Goal: Browse casually: Explore the website without a specific task or goal

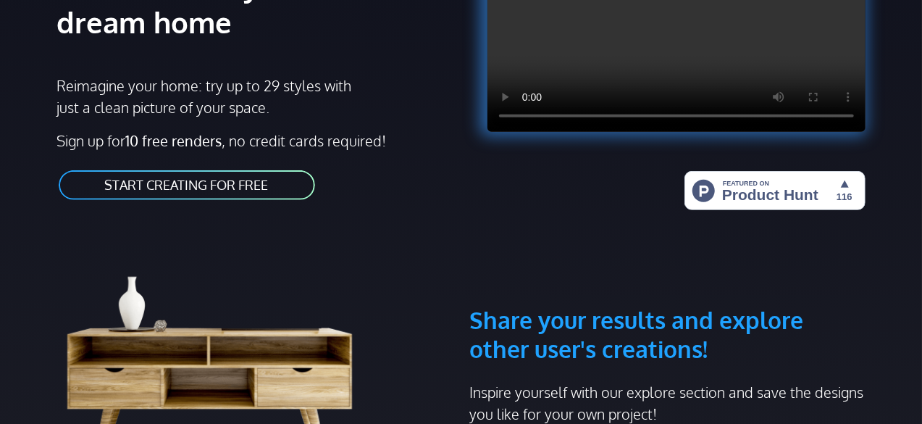
scroll to position [434, 0]
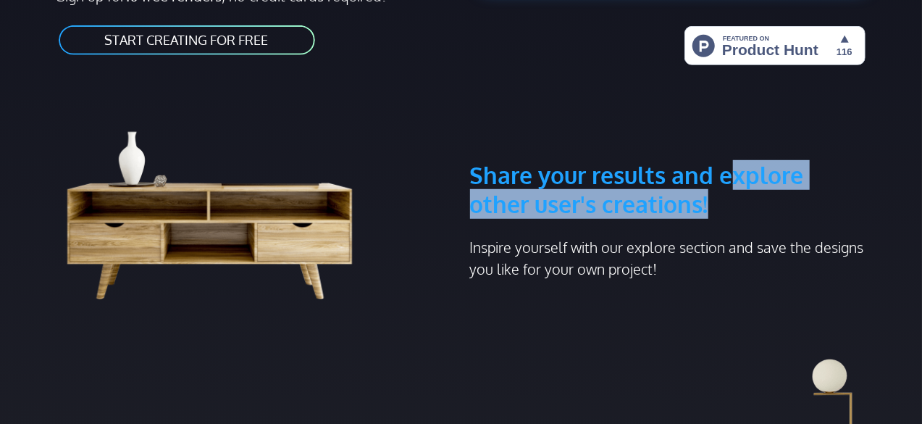
drag, startPoint x: 733, startPoint y: 153, endPoint x: 795, endPoint y: 167, distance: 63.2
click at [794, 163] on h3 "Share your results and explore other user's creations!" at bounding box center [667, 154] width 395 height 127
click at [794, 169] on h3 "Share your results and explore other user's creations!" at bounding box center [667, 154] width 395 height 127
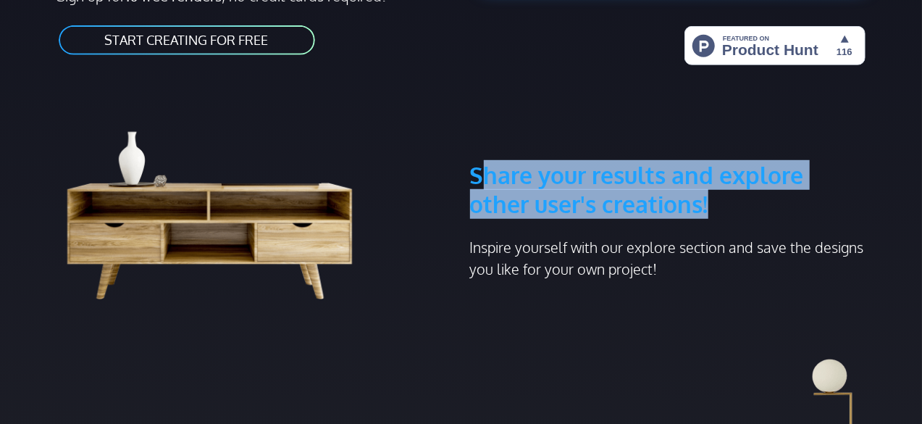
drag, startPoint x: 724, startPoint y: 185, endPoint x: 486, endPoint y: 143, distance: 241.9
click at [486, 143] on h3 "Share your results and explore other user's creations!" at bounding box center [667, 154] width 395 height 127
click at [485, 143] on h3 "Share your results and explore other user's creations!" at bounding box center [667, 154] width 395 height 127
drag, startPoint x: 474, startPoint y: 146, endPoint x: 712, endPoint y: 180, distance: 240.6
click at [712, 180] on h3 "Share your results and explore other user's creations!" at bounding box center [667, 154] width 395 height 127
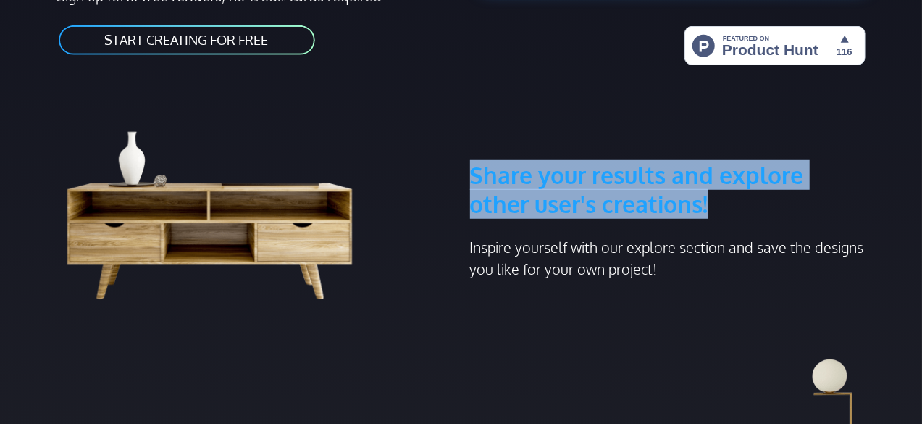
click at [712, 180] on h3 "Share your results and explore other user's creations!" at bounding box center [667, 154] width 395 height 127
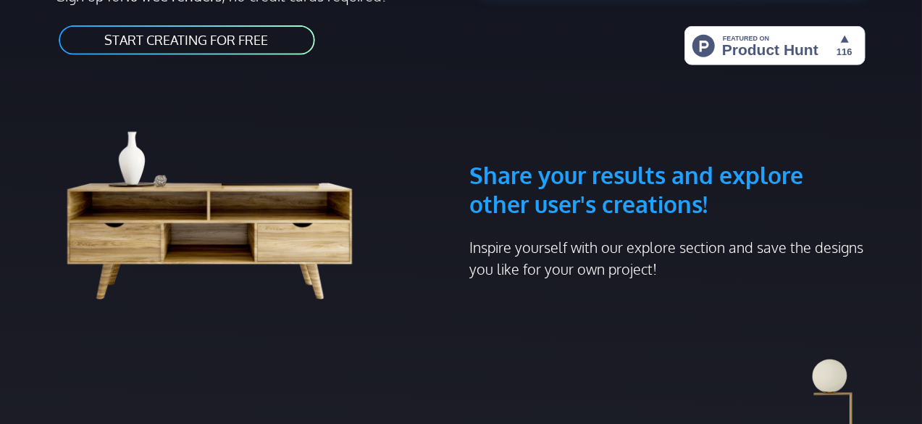
scroll to position [724, 0]
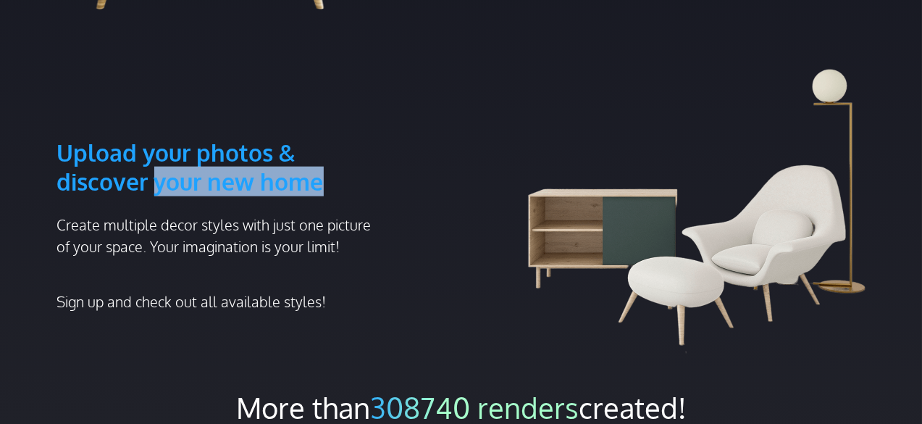
drag, startPoint x: 160, startPoint y: 139, endPoint x: 376, endPoint y: 151, distance: 216.1
click at [376, 147] on h3 "Upload your photos & discover your new home" at bounding box center [220, 132] width 327 height 127
click at [376, 151] on h3 "Upload your photos & discover your new home" at bounding box center [220, 132] width 327 height 127
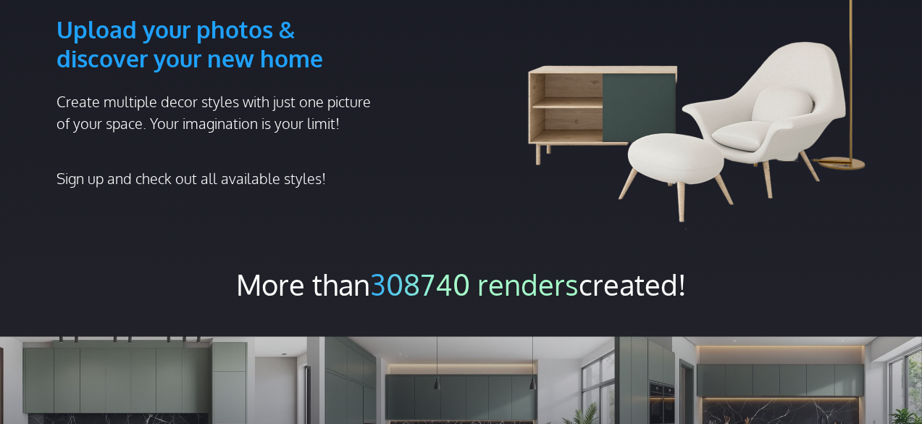
scroll to position [1014, 0]
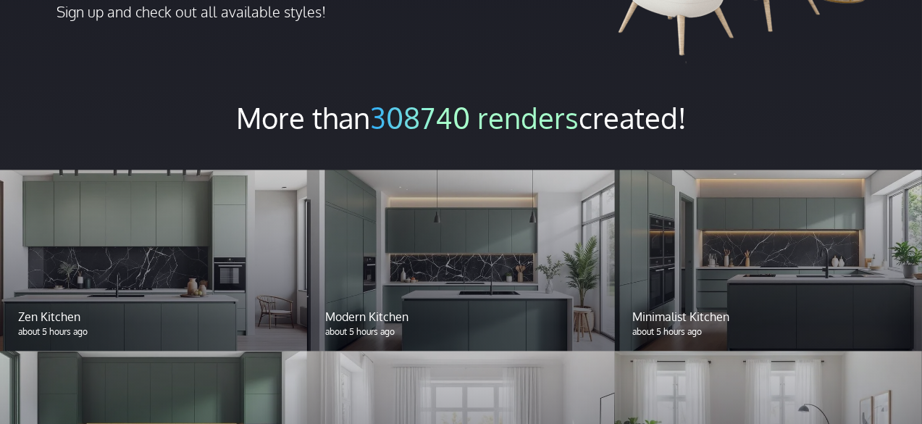
drag, startPoint x: 384, startPoint y: 91, endPoint x: 591, endPoint y: 80, distance: 207.4
click at [590, 99] on h2 "More than 308740 renders created!" at bounding box center [461, 117] width 922 height 36
click at [615, 99] on h2 "More than 308740 renders created!" at bounding box center [461, 117] width 922 height 36
drag, startPoint x: 695, startPoint y: 93, endPoint x: 354, endPoint y: 101, distance: 341.1
click at [345, 104] on h2 "More than 308740 renders created!" at bounding box center [461, 117] width 922 height 36
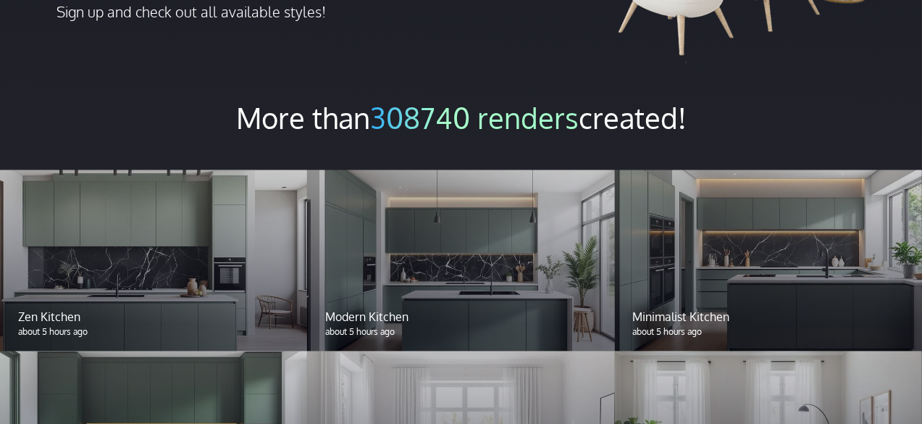
click at [369, 99] on h2 "More than 308740 renders created!" at bounding box center [461, 117] width 922 height 36
drag, startPoint x: 379, startPoint y: 91, endPoint x: 580, endPoint y: 96, distance: 200.6
click at [579, 99] on span "308740 renders" at bounding box center [474, 117] width 209 height 36
drag, startPoint x: 581, startPoint y: 95, endPoint x: 369, endPoint y: 82, distance: 211.8
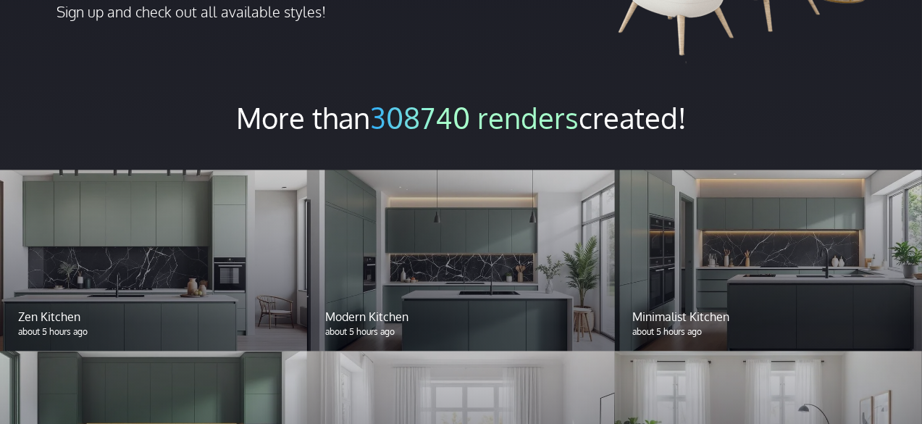
click at [369, 99] on h2 "More than 308740 renders created!" at bounding box center [461, 117] width 922 height 36
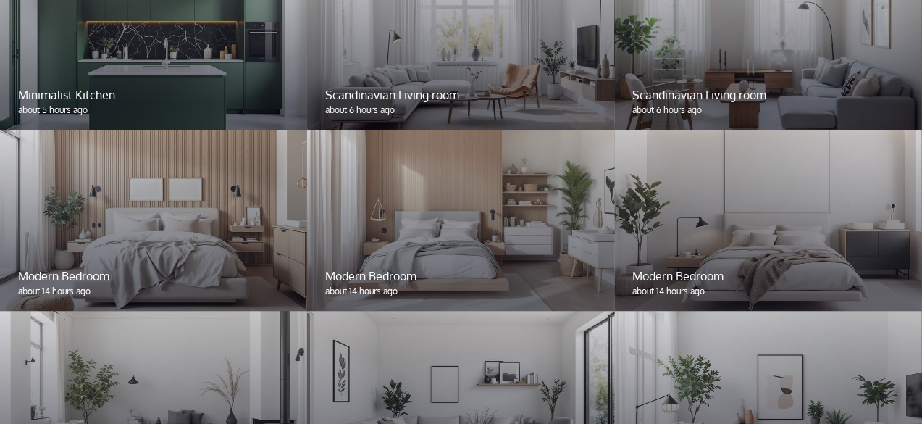
scroll to position [1332, 0]
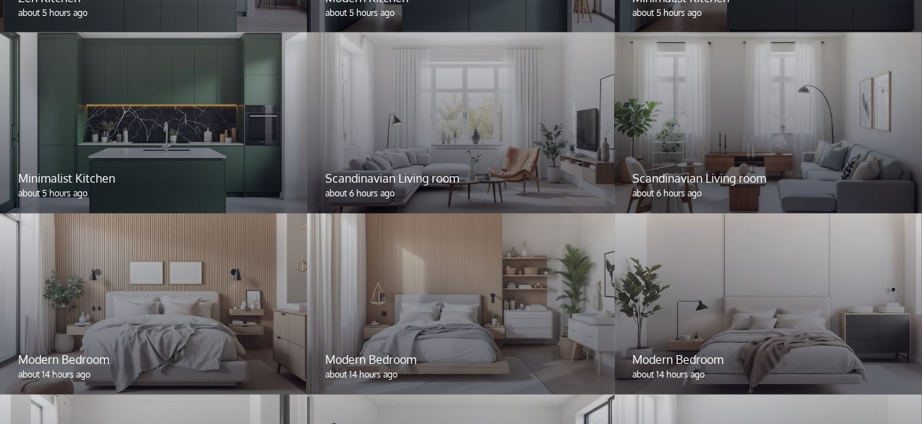
click at [440, 170] on p "Scandinavian Living room" at bounding box center [460, 178] width 271 height 17
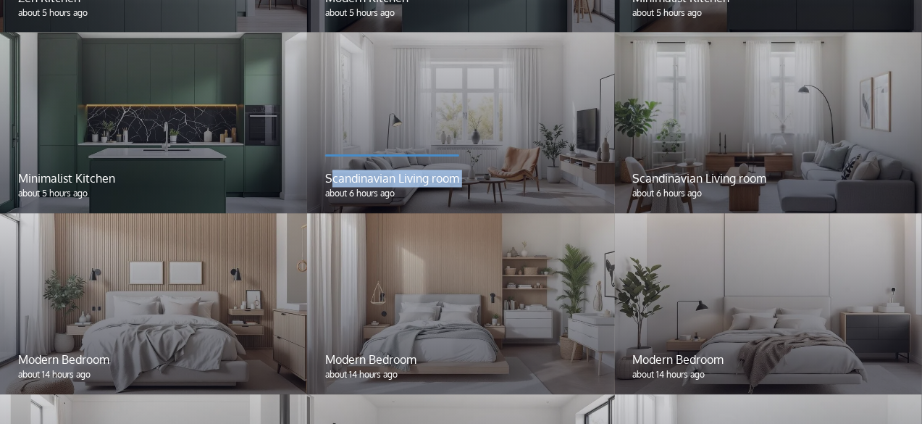
click at [378, 157] on div "Scandinavian Living room about 6 hours ago" at bounding box center [460, 185] width 307 height 56
click at [219, 125] on div at bounding box center [153, 123] width 307 height 181
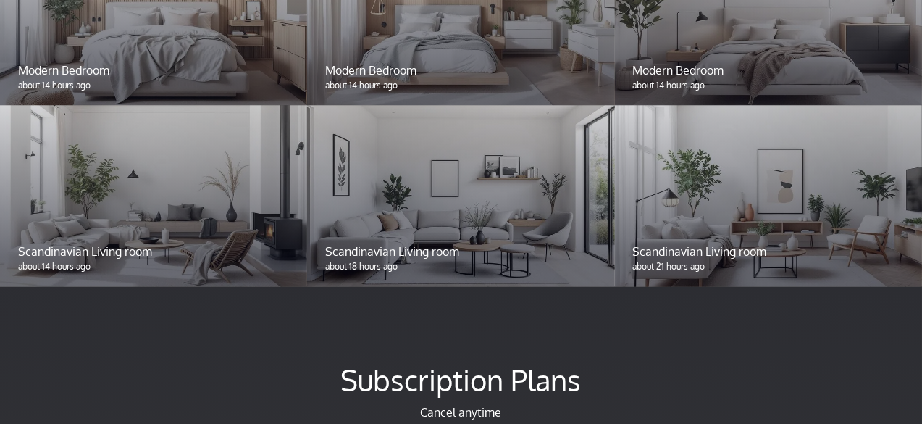
scroll to position [1767, 0]
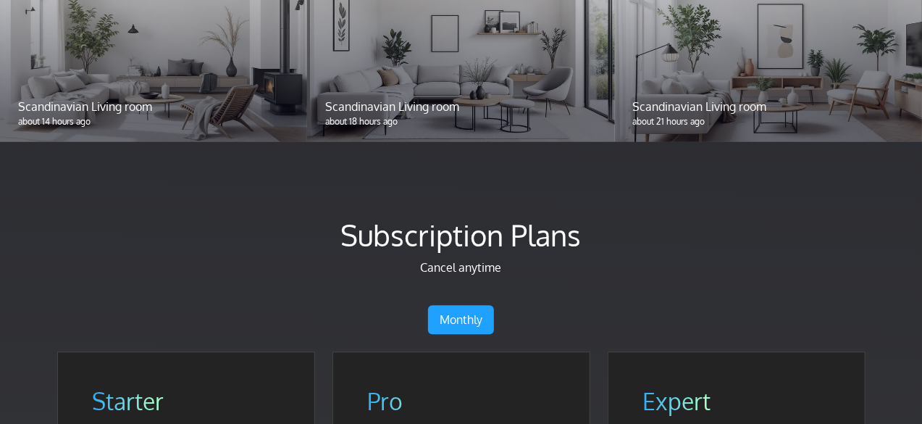
click at [256, 115] on p "about 14 hours ago" at bounding box center [153, 121] width 271 height 13
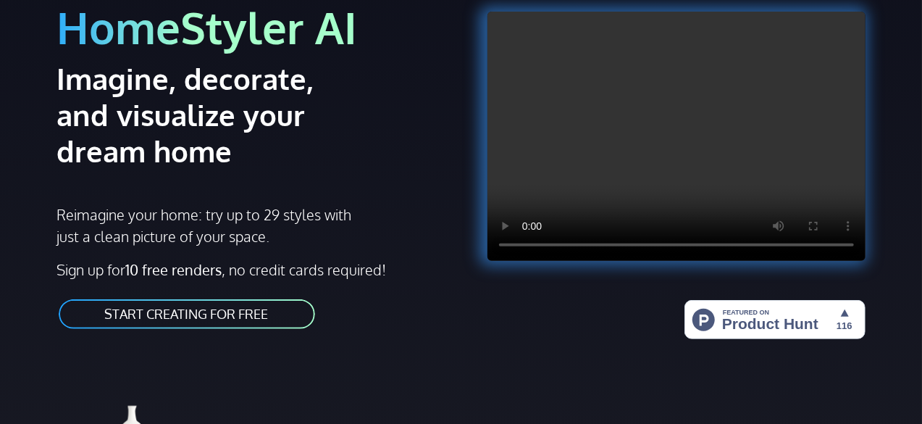
scroll to position [0, 0]
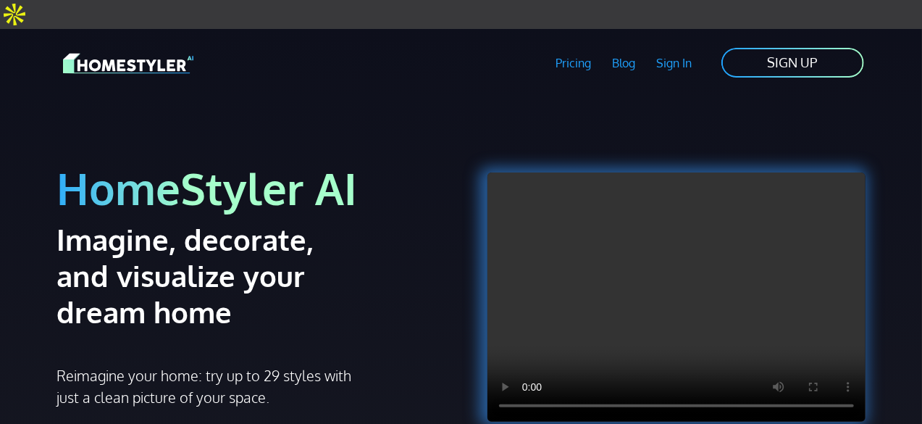
click at [386, 114] on div "HomeStyler AI Imagine, decorate, and visualize your dream home Reimagine your h…" at bounding box center [255, 311] width 413 height 394
